Goal: Check status: Check status

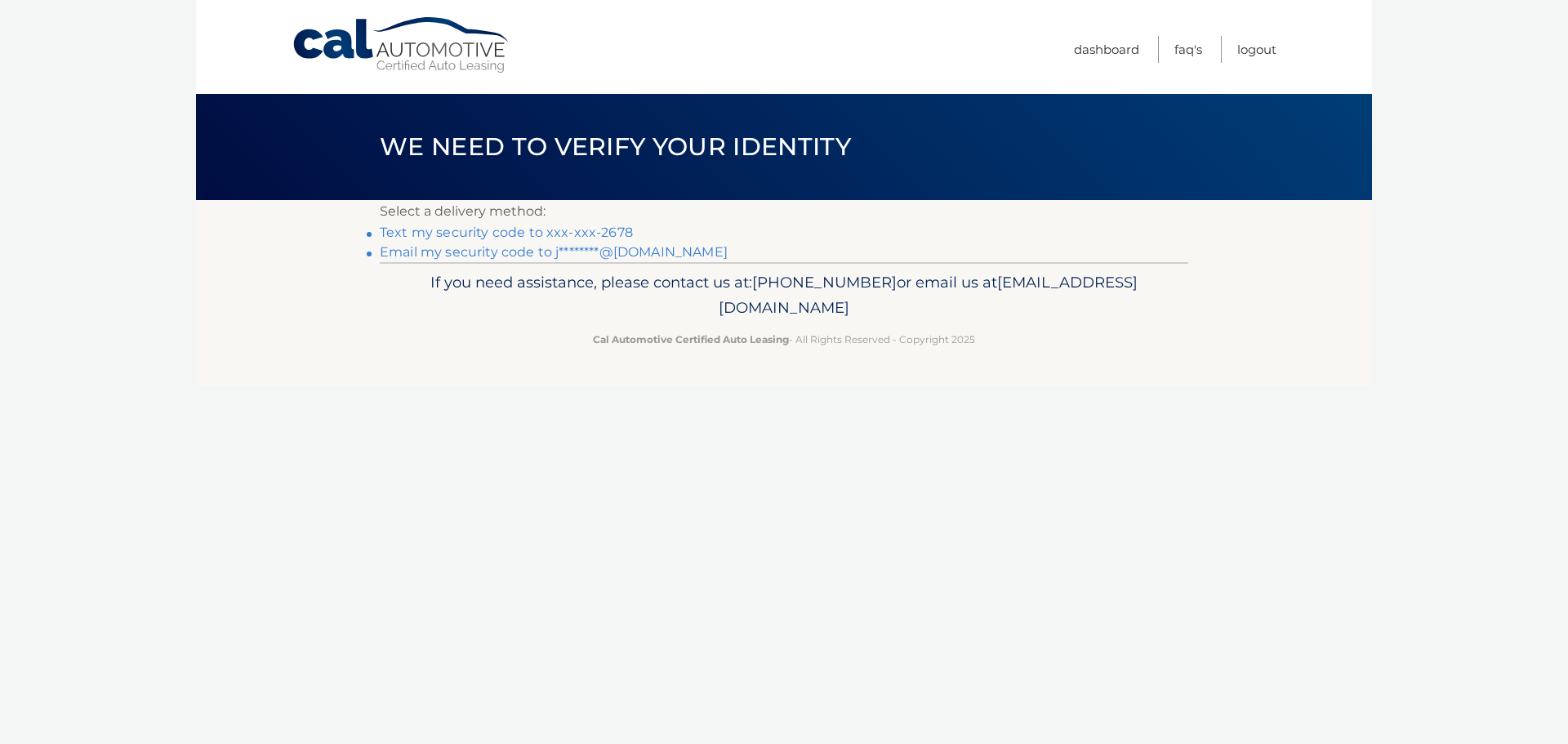
click at [597, 228] on link "Text my security code to xxx-xxx-2678" at bounding box center [506, 232] width 253 height 16
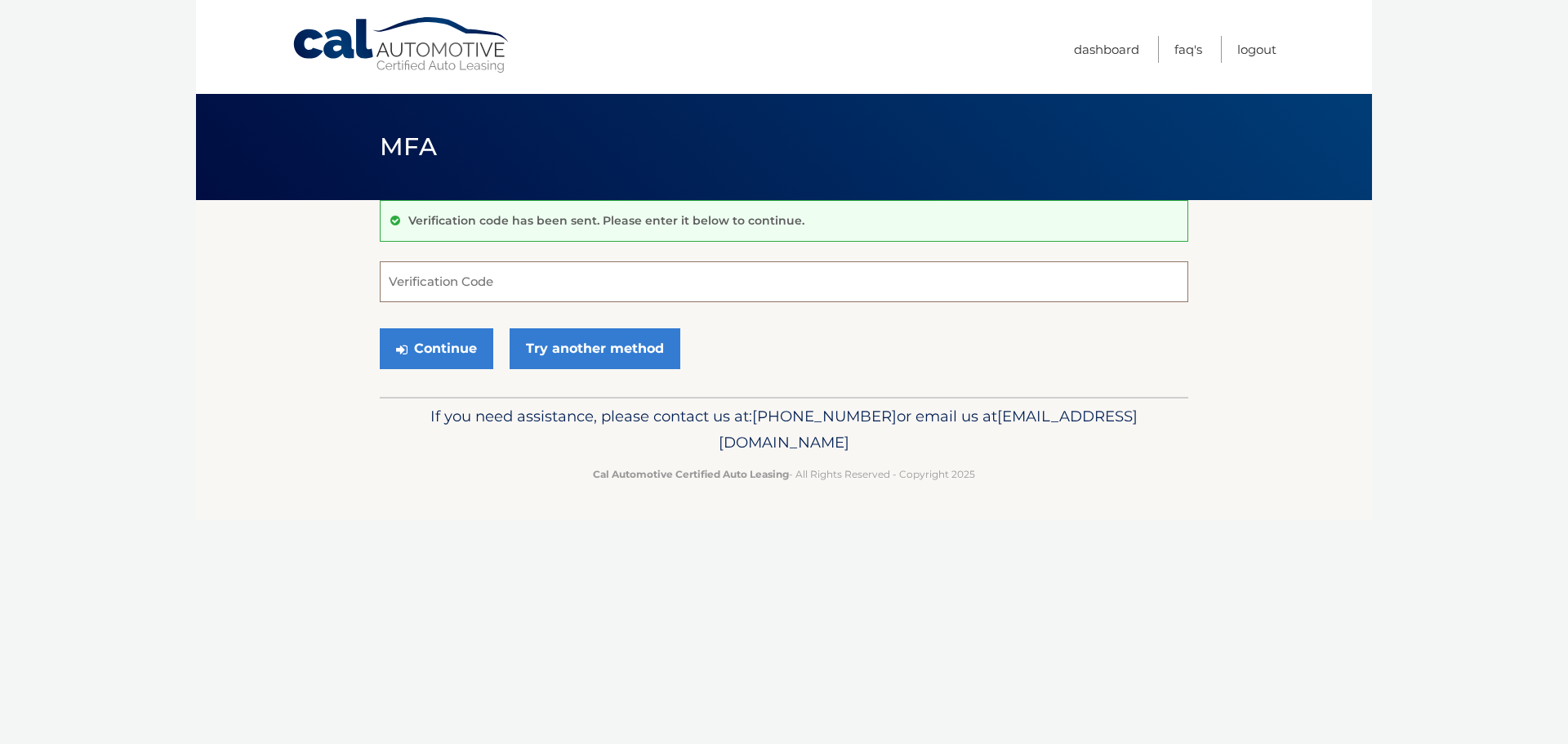
click at [419, 285] on input "Verification Code" at bounding box center [784, 281] width 809 height 41
type input "683657"
click at [422, 348] on button "Continue" at bounding box center [436, 348] width 113 height 41
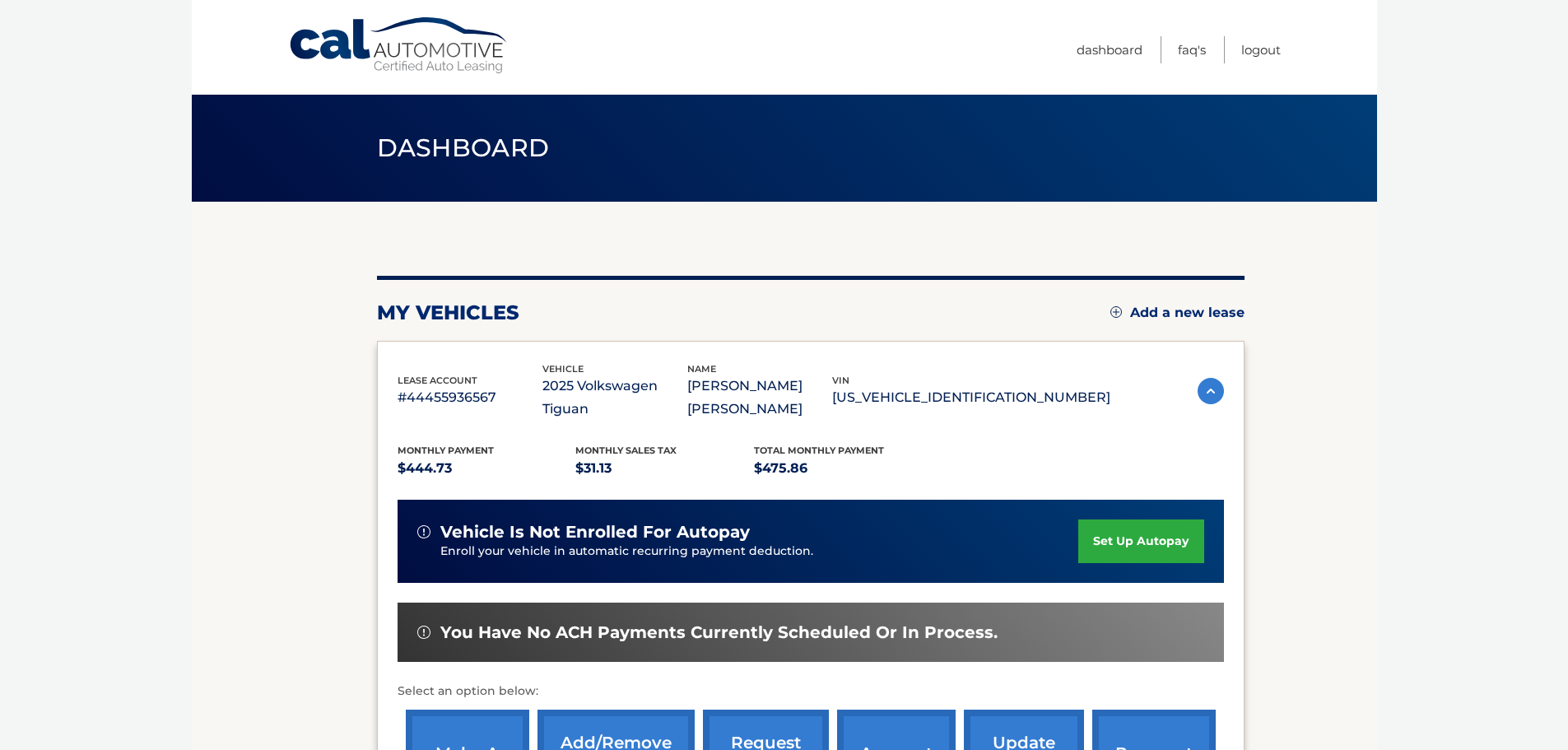
scroll to position [165, 0]
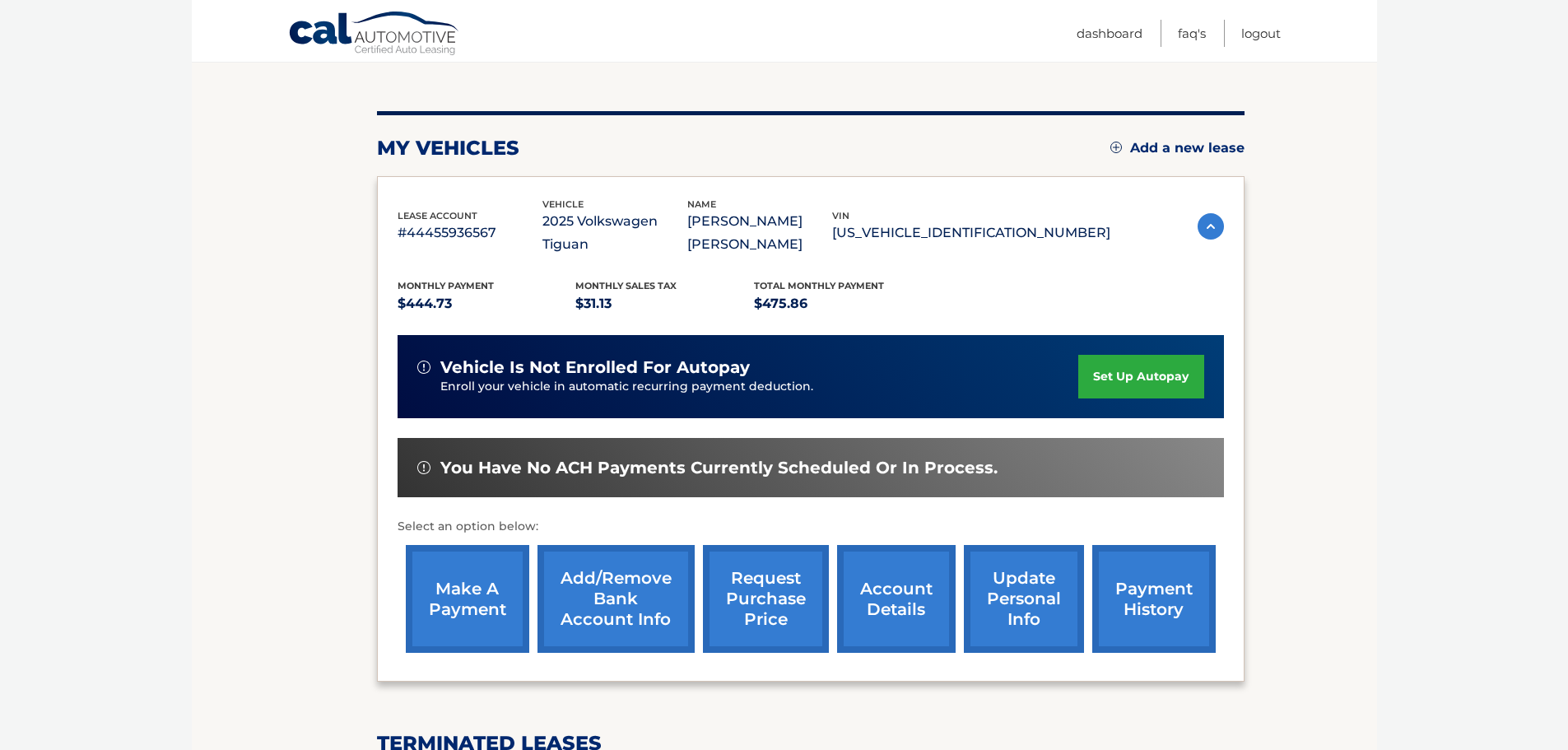
click at [1160, 582] on link "payment history" at bounding box center [1155, 598] width 123 height 108
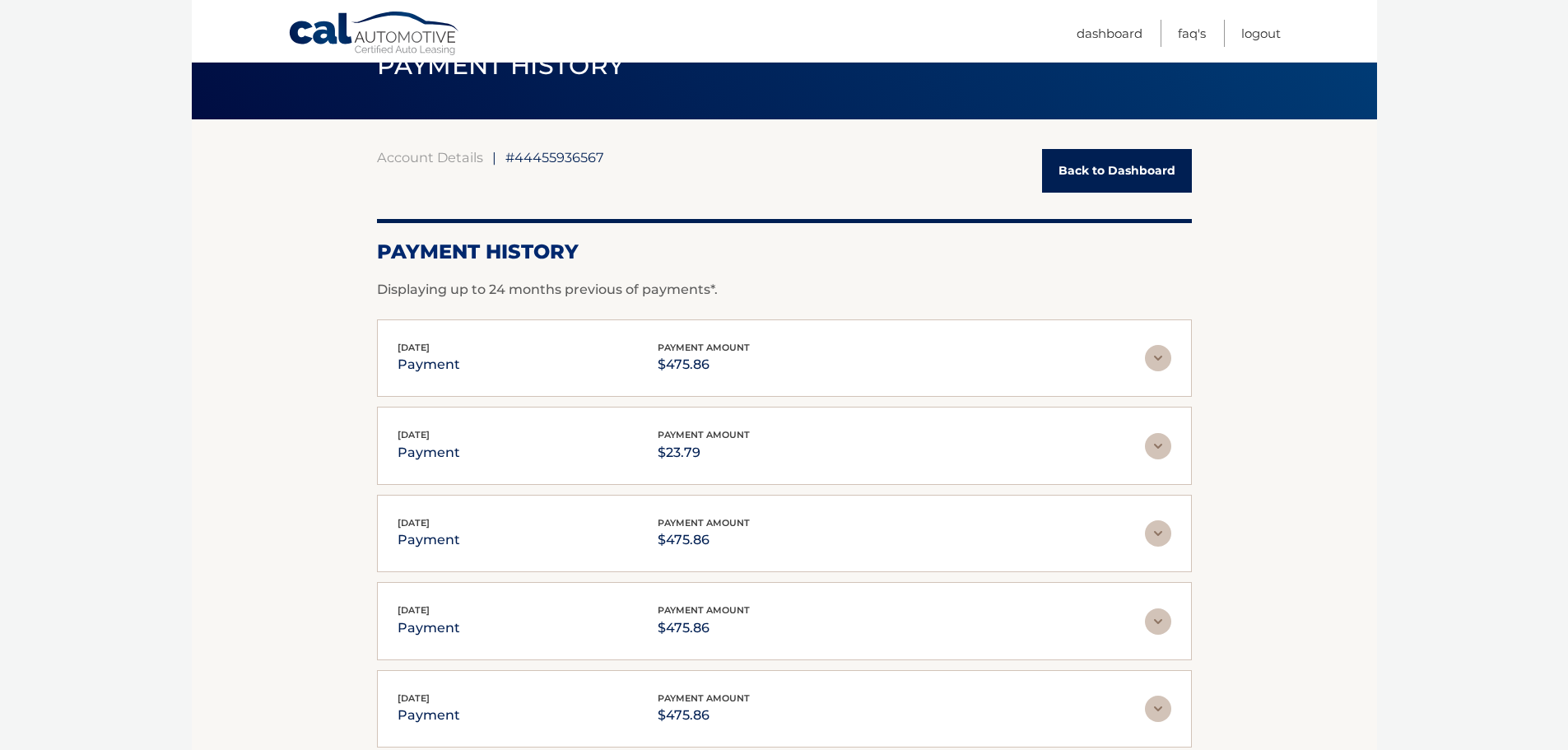
scroll to position [247, 0]
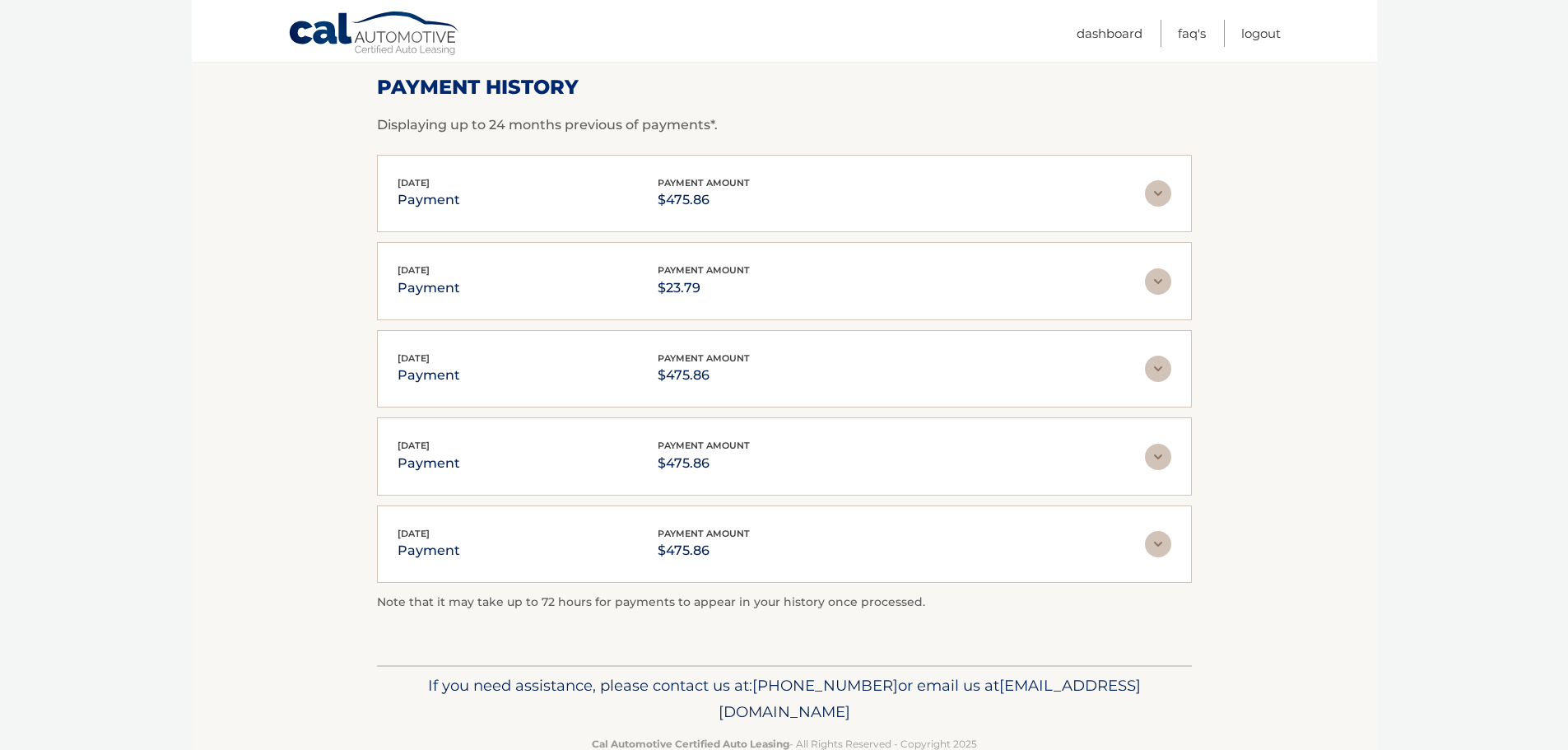
drag, startPoint x: 1343, startPoint y: 119, endPoint x: 1377, endPoint y: 636, distance: 518.1
click at [1462, 502] on html "Cal Automotive Menu Dashboard FAQ's Logout |" at bounding box center [784, 128] width 1568 height 750
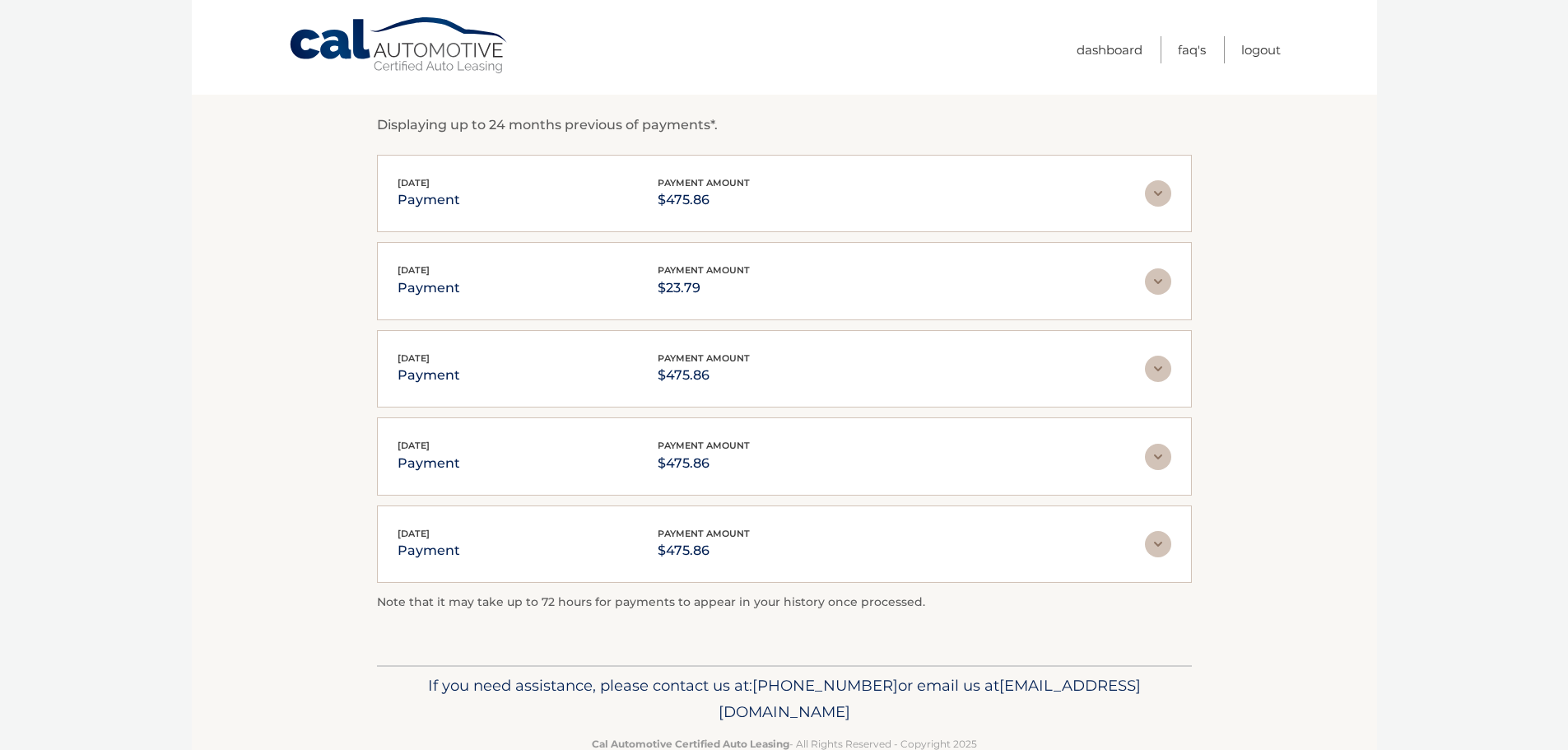
scroll to position [0, 0]
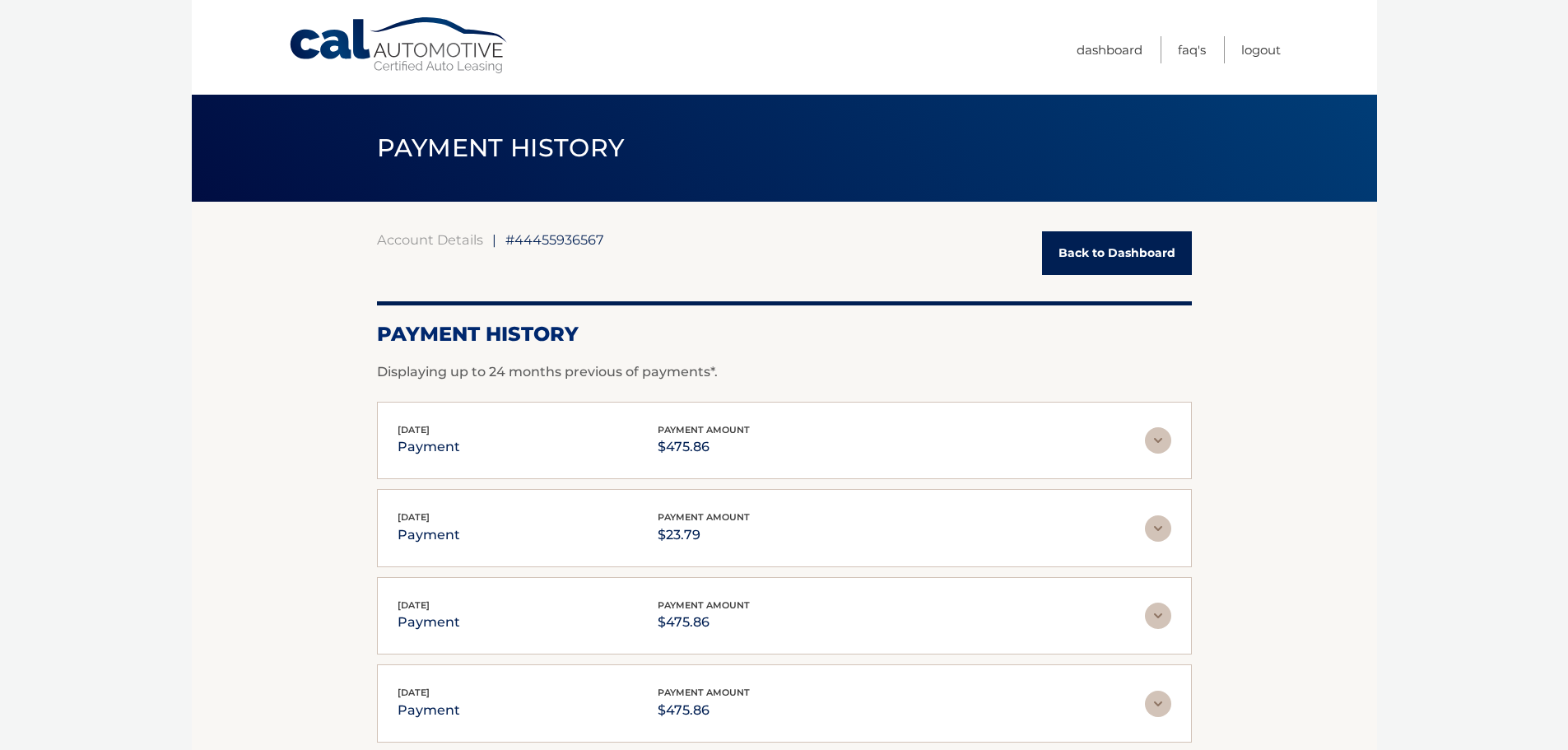
click at [1079, 256] on link "Back to Dashboard" at bounding box center [1117, 253] width 150 height 43
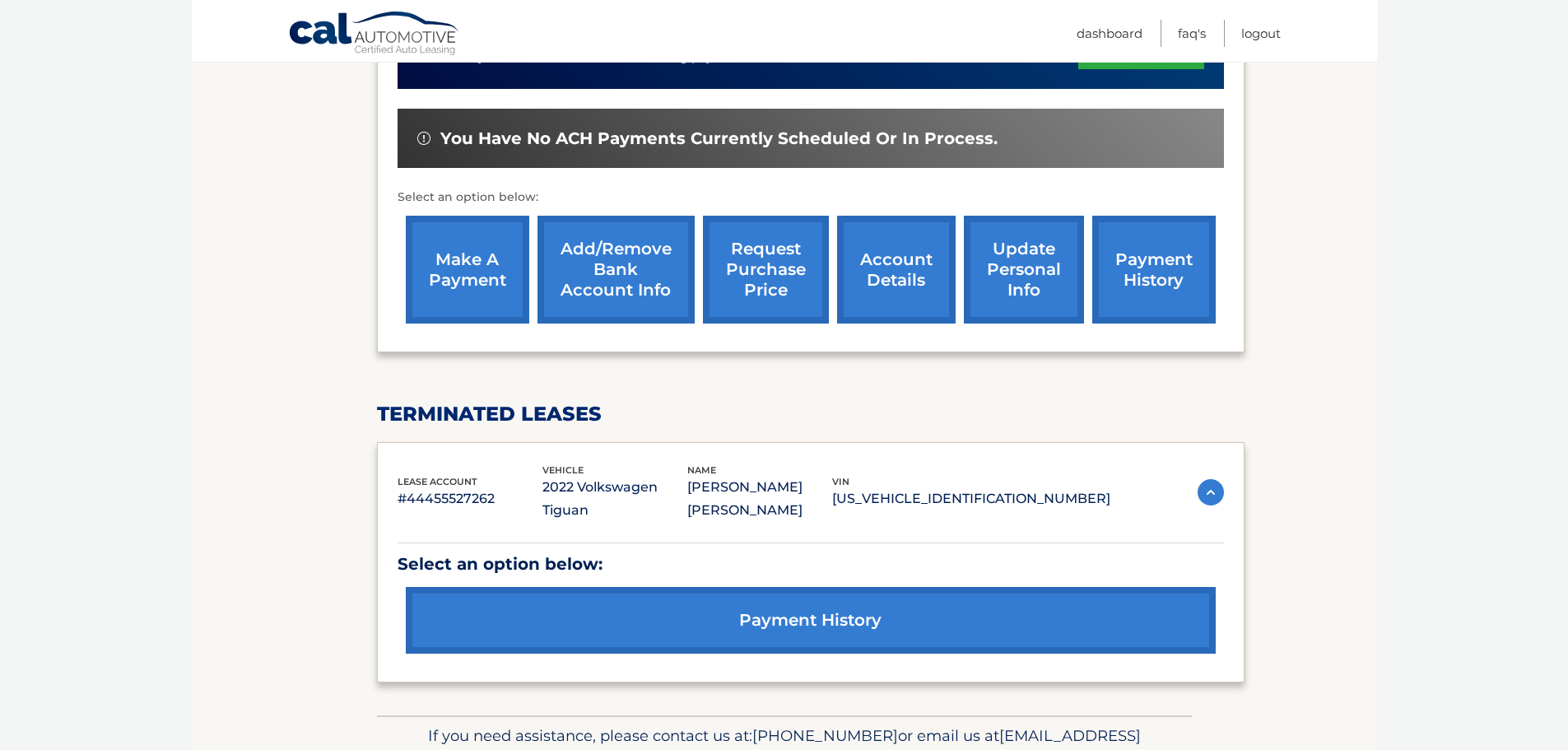
scroll to position [412, 0]
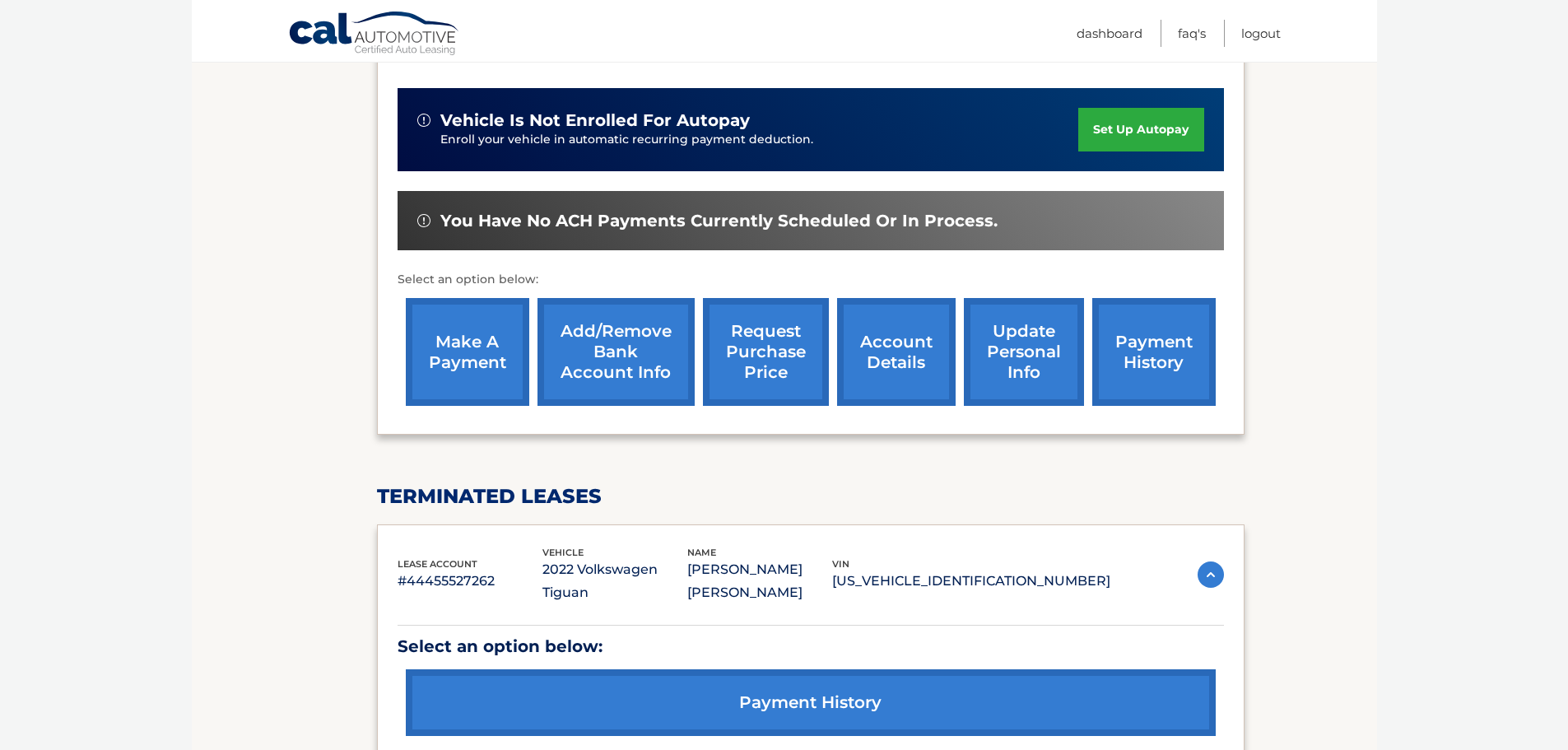
click at [904, 354] on link "account details" at bounding box center [896, 352] width 118 height 108
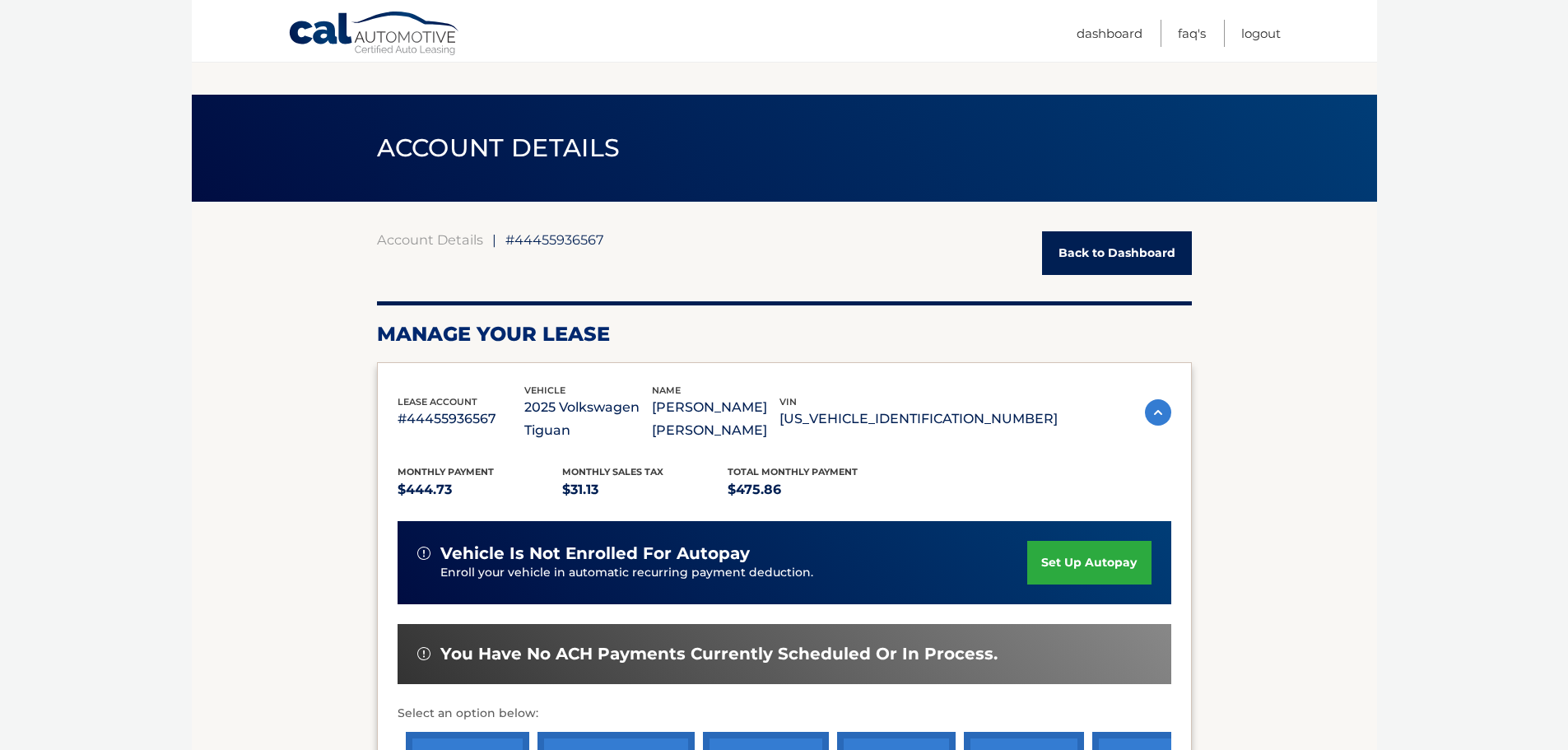
scroll to position [165, 0]
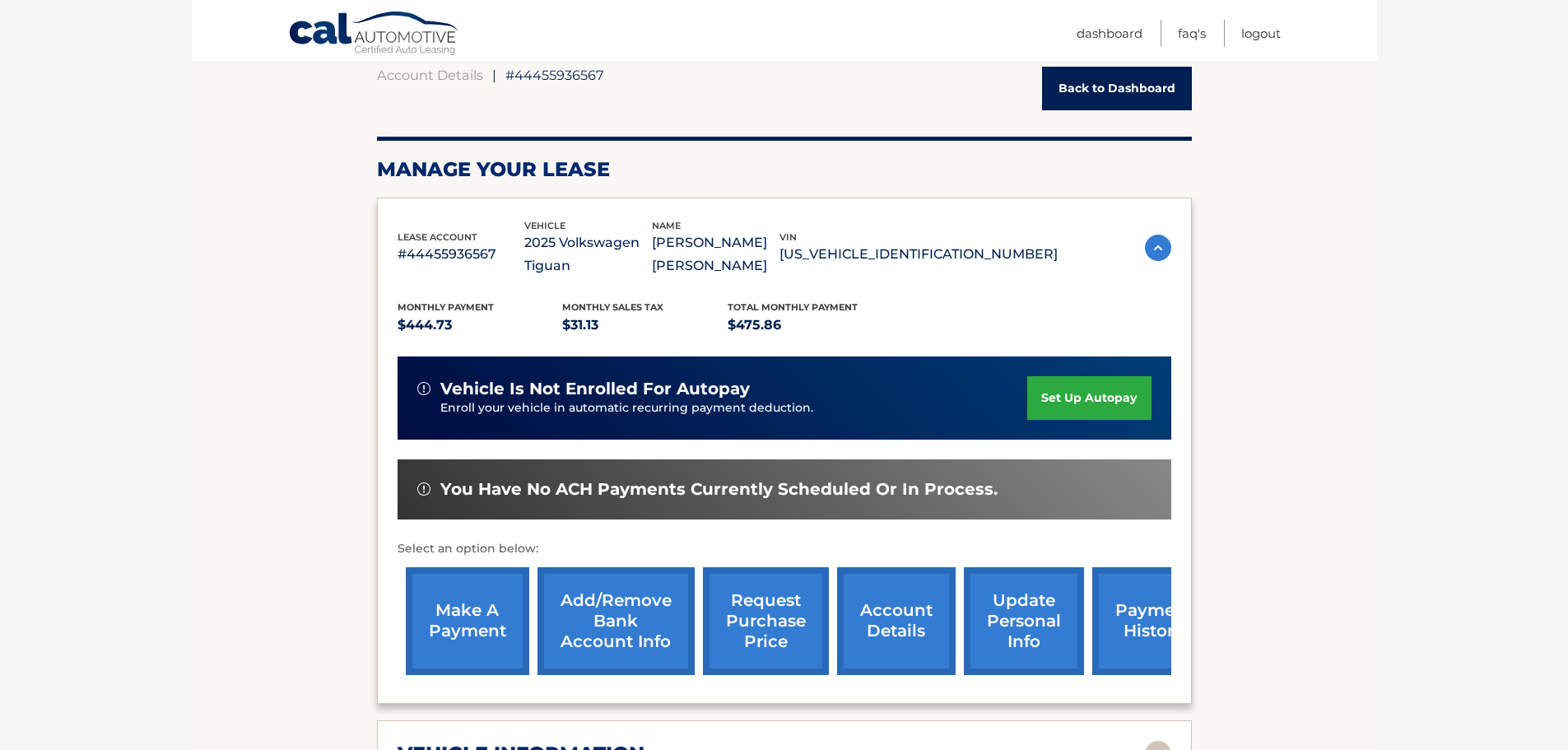
click at [1120, 625] on link "payment history" at bounding box center [1155, 620] width 123 height 108
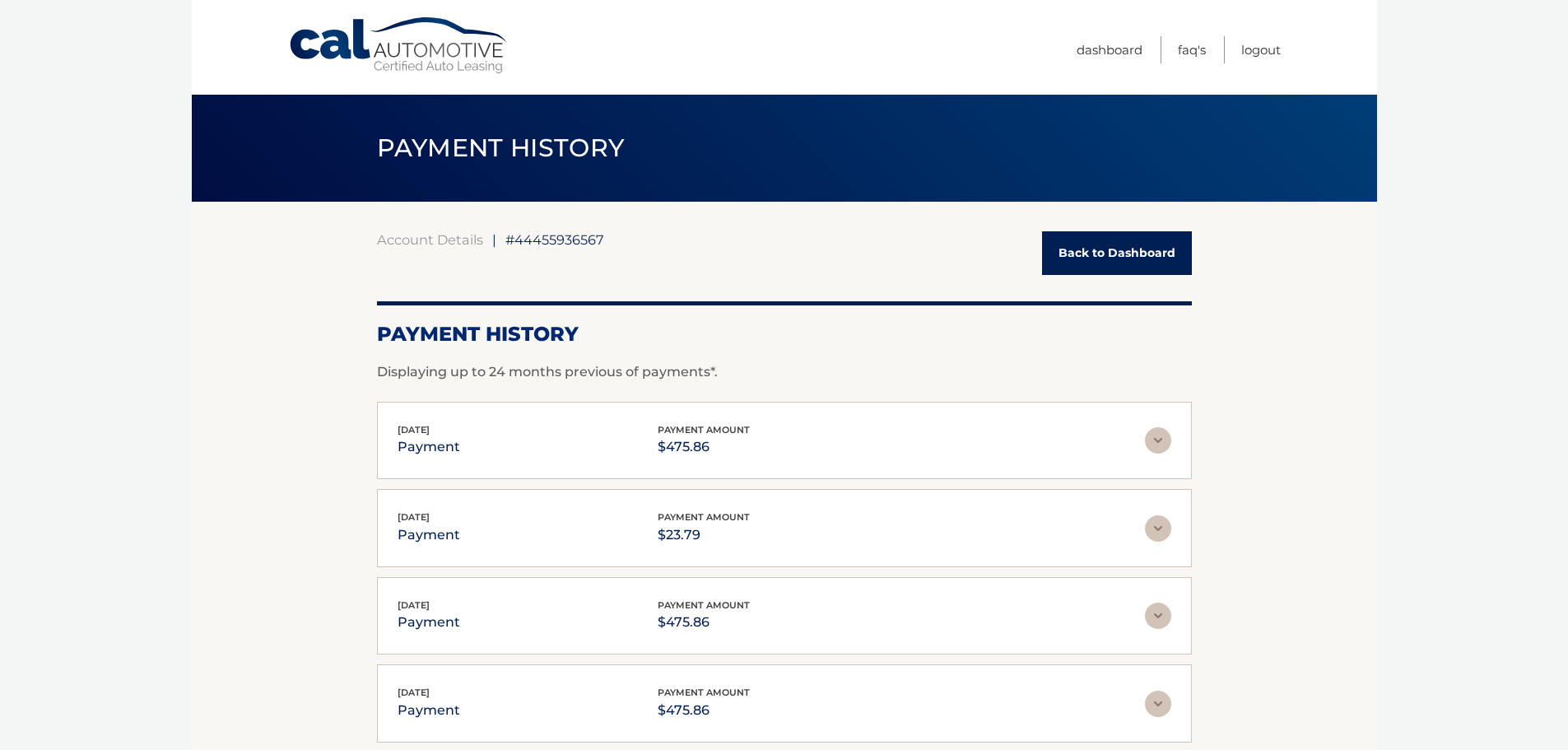
scroll to position [165, 0]
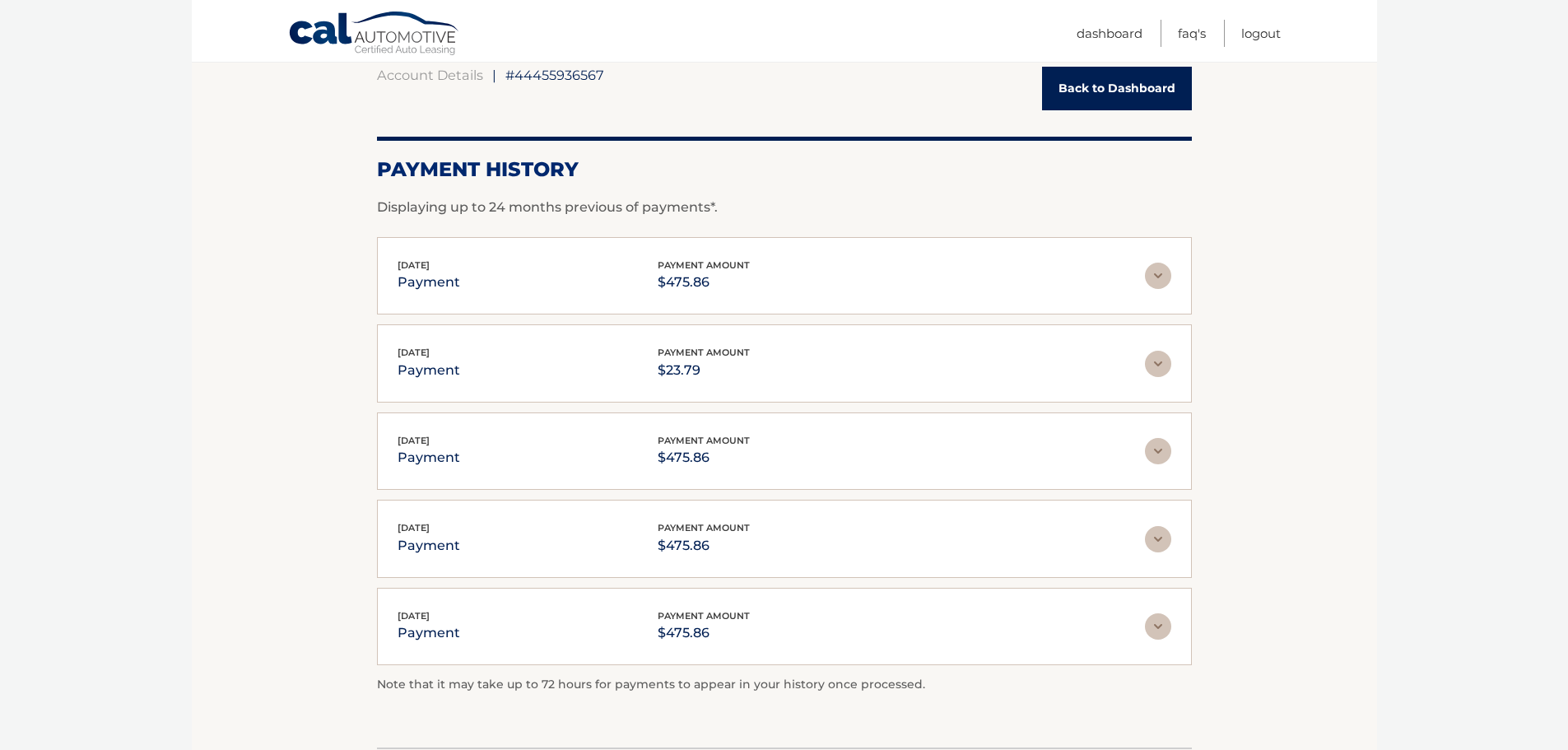
click at [1110, 88] on link "Back to Dashboard" at bounding box center [1117, 88] width 150 height 43
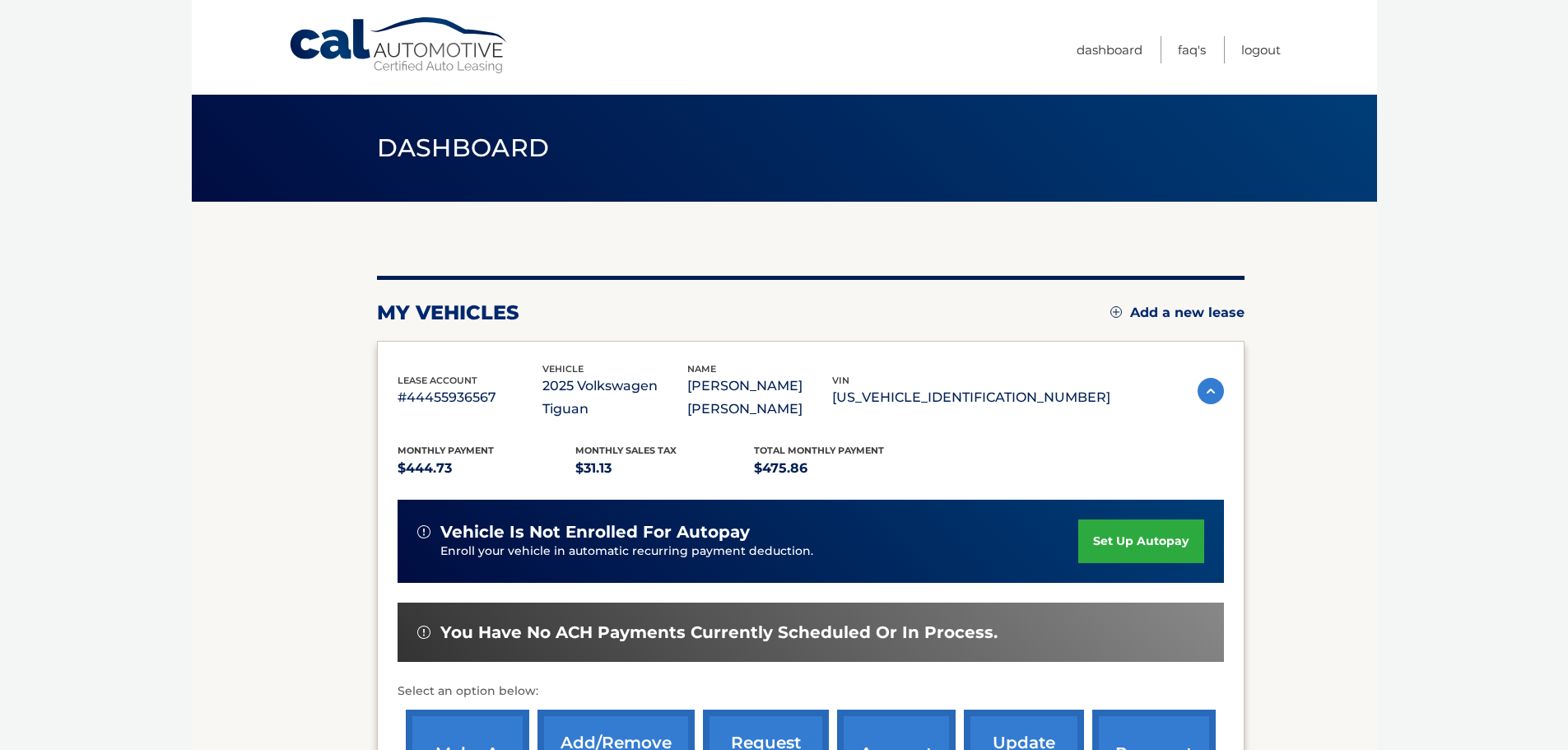
scroll to position [247, 0]
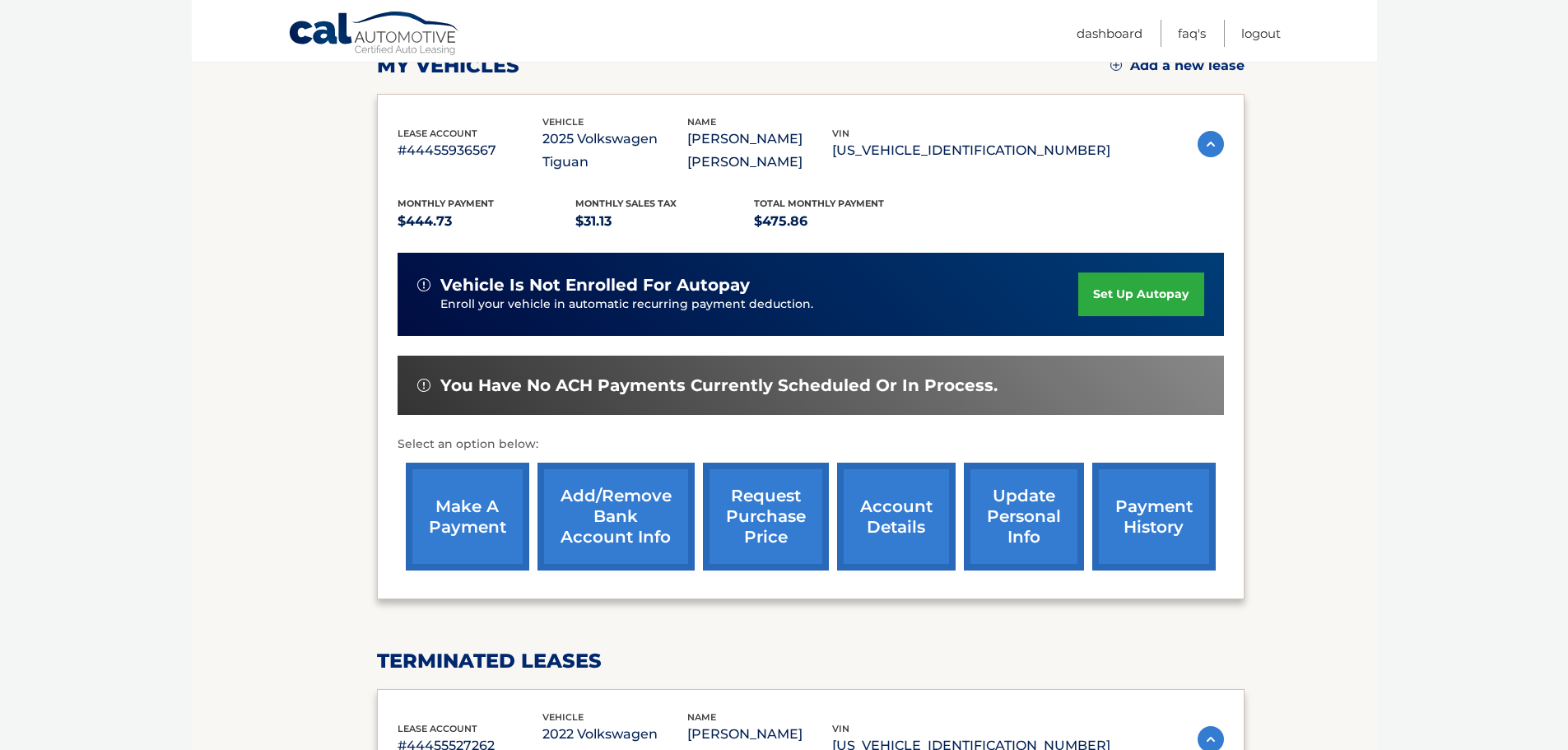
click at [754, 521] on link "request purchase price" at bounding box center [765, 516] width 126 height 108
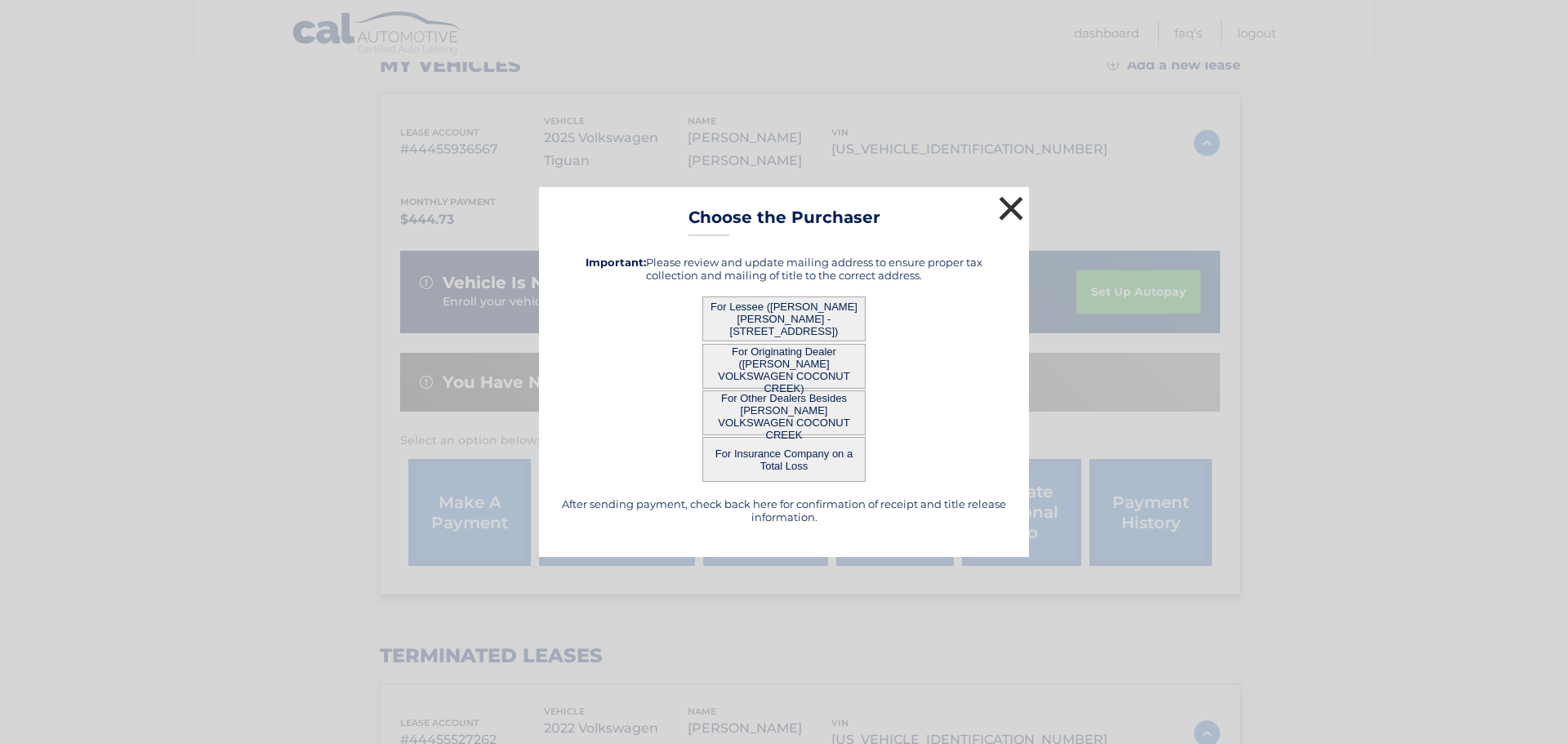
click at [1012, 200] on button "×" at bounding box center [1011, 208] width 33 height 33
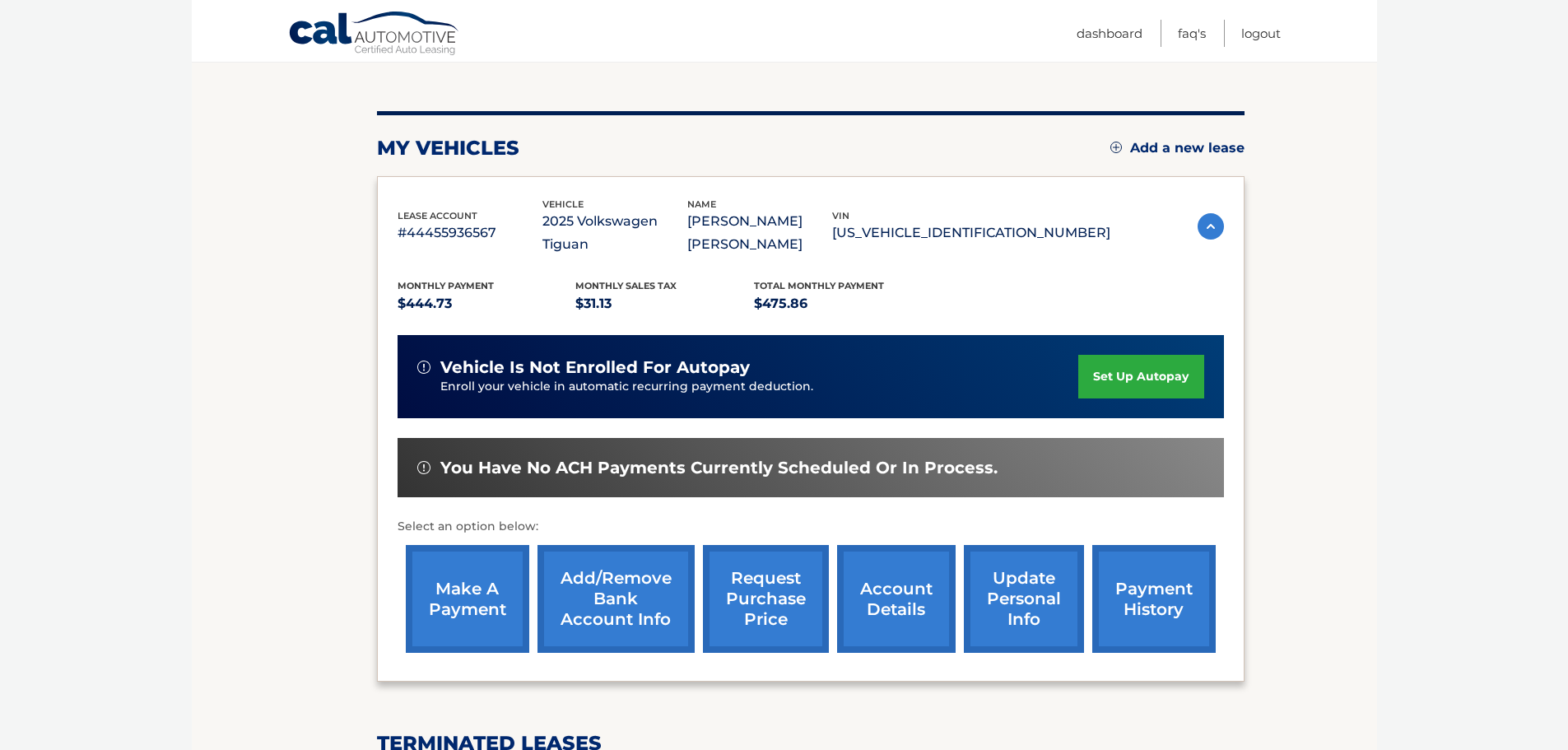
scroll to position [82, 0]
